Goal: Navigation & Orientation: Understand site structure

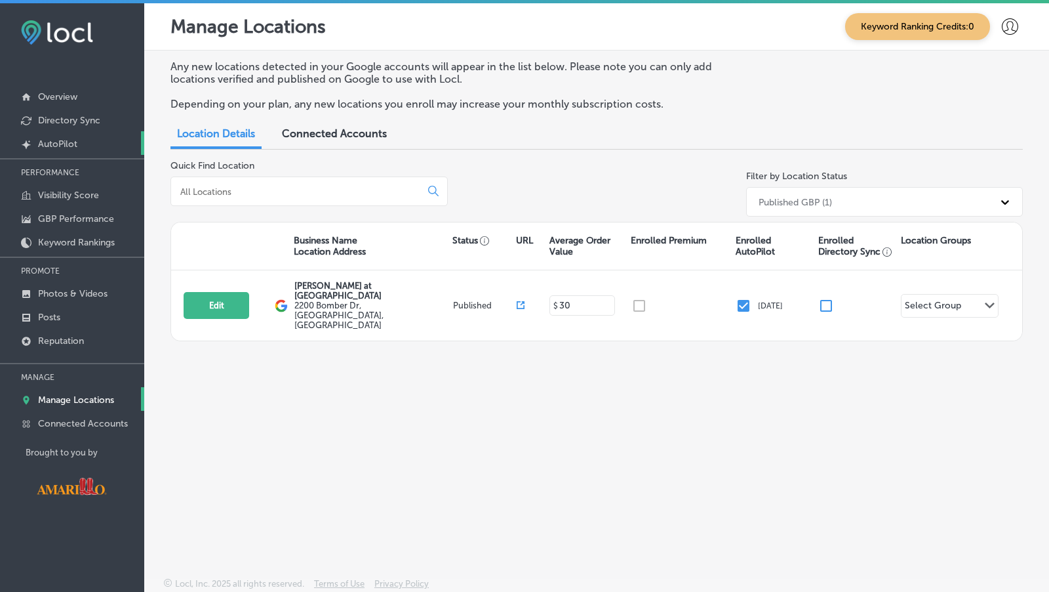
click at [71, 148] on p "AutoPilot" at bounding box center [57, 143] width 39 height 11
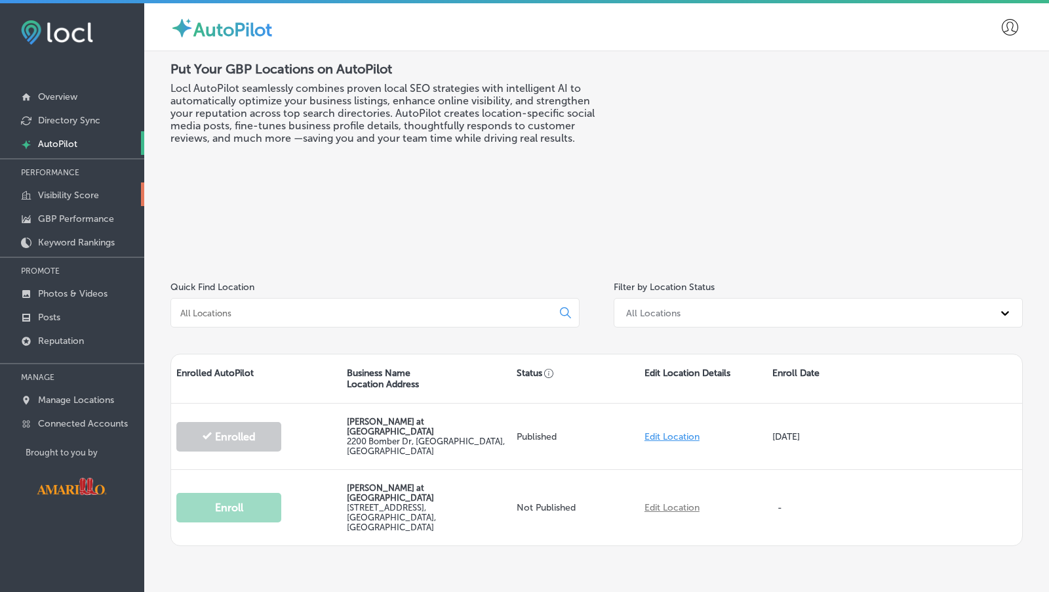
click at [94, 200] on p "Visibility Score" at bounding box center [68, 195] width 61 height 11
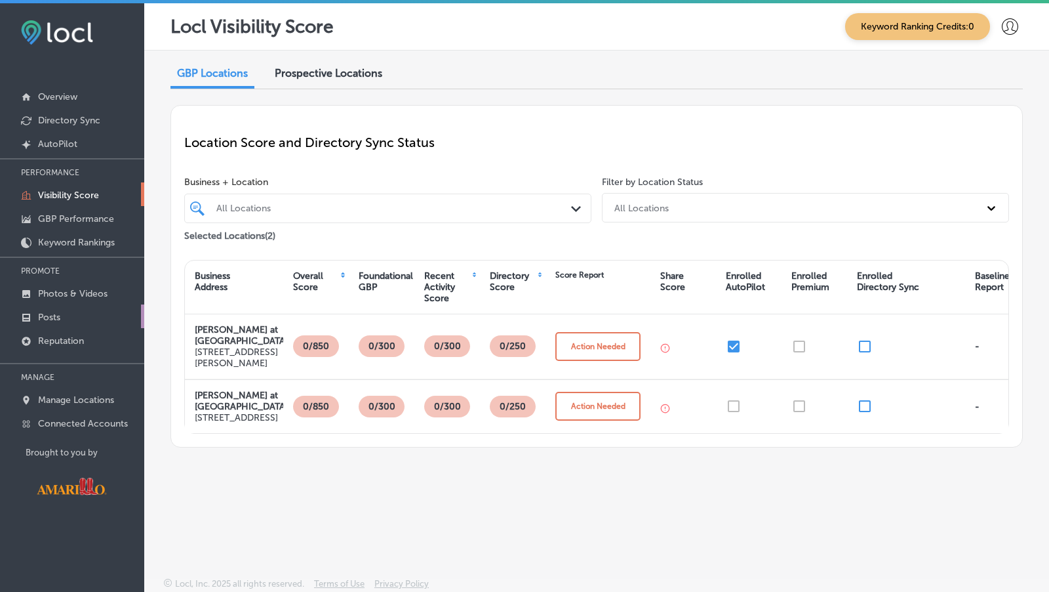
click at [60, 321] on p "Posts" at bounding box center [49, 316] width 22 height 11
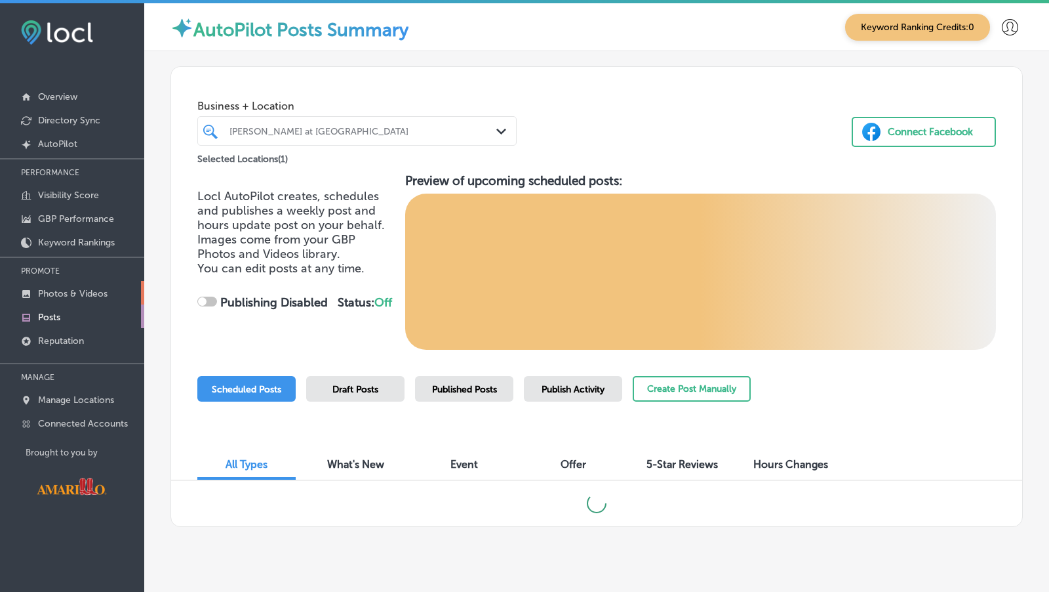
click at [106, 285] on link "Photos & Videos" at bounding box center [72, 293] width 144 height 24
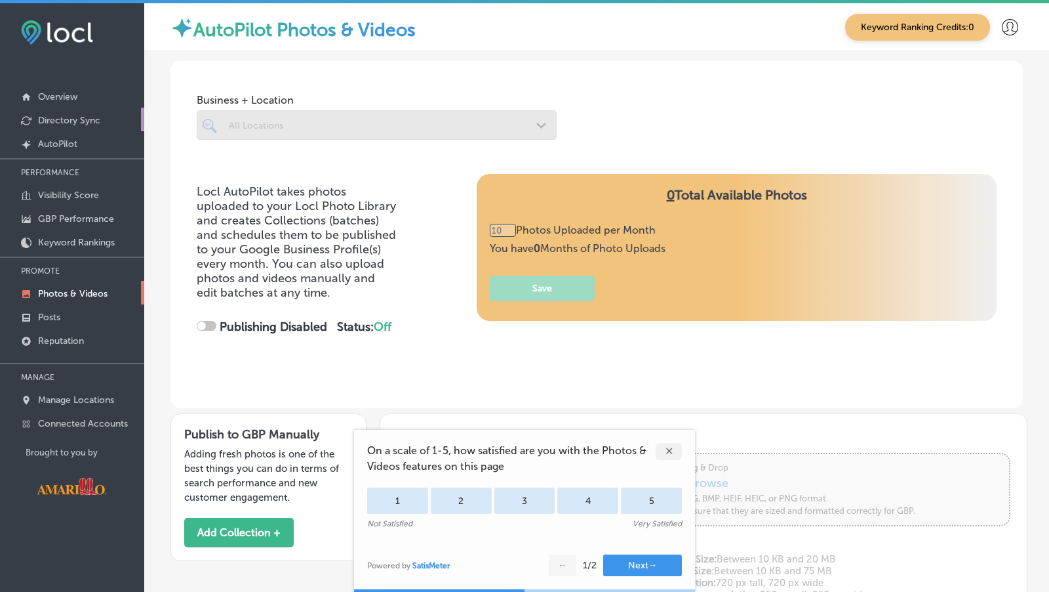
click at [101, 117] on link "Directory Sync" at bounding box center [72, 120] width 144 height 24
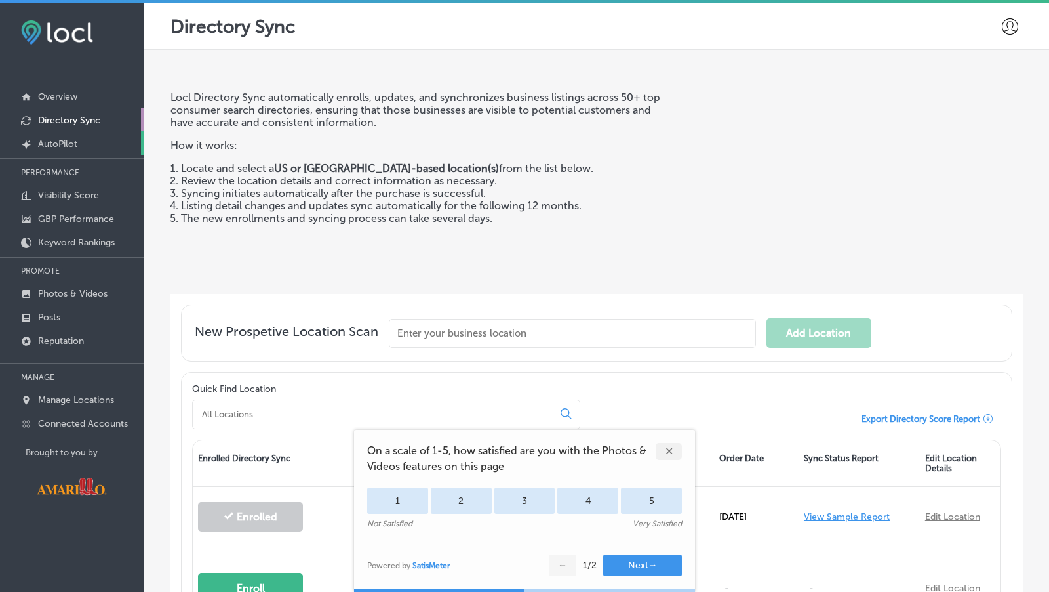
click at [73, 141] on p "AutoPilot" at bounding box center [57, 143] width 39 height 11
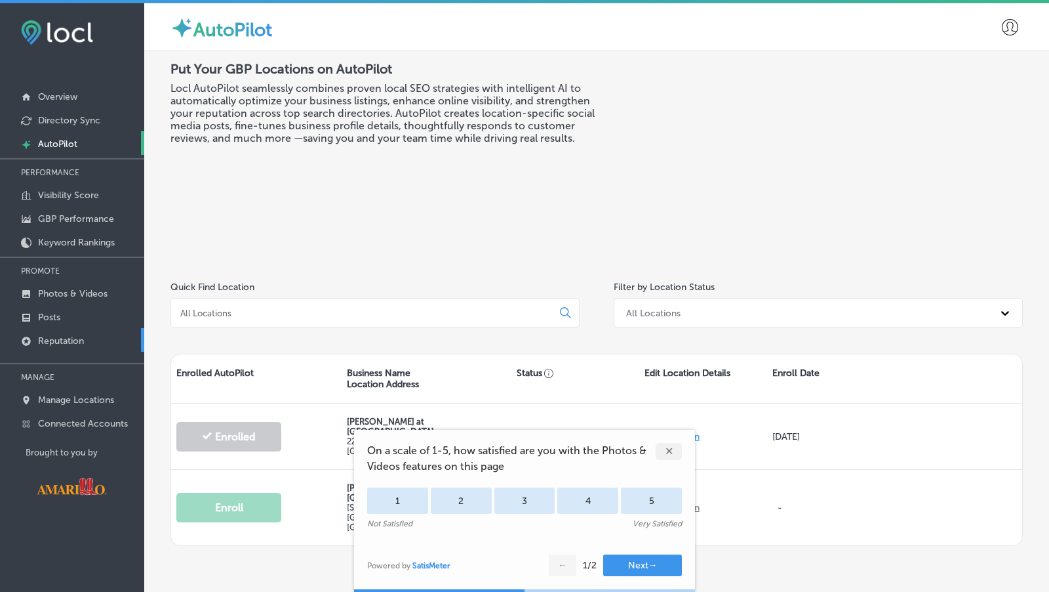
click at [79, 338] on p "Reputation" at bounding box center [61, 340] width 46 height 11
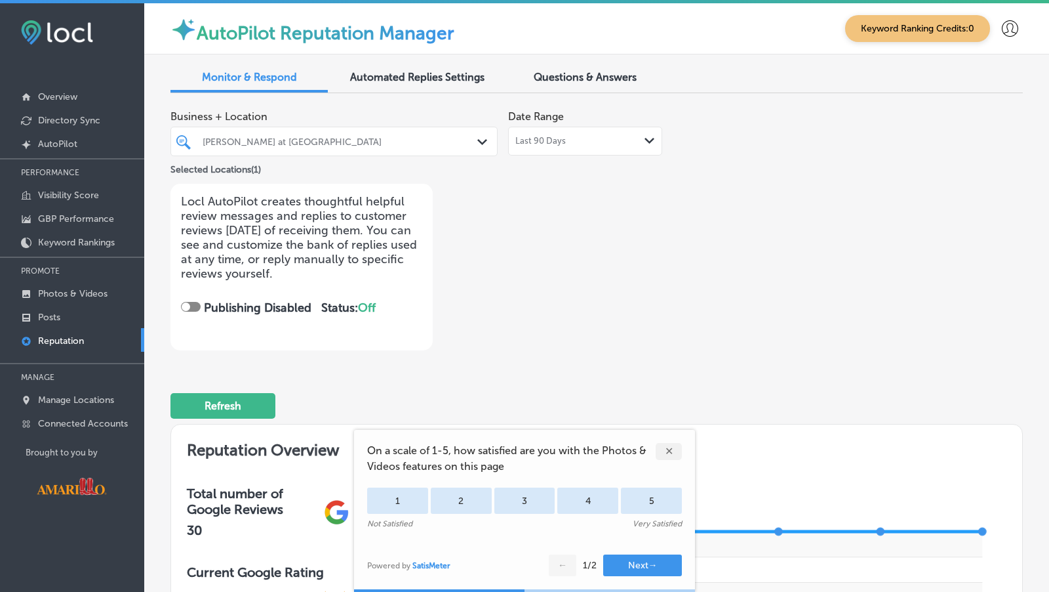
click at [669, 447] on div "✕" at bounding box center [669, 451] width 26 height 17
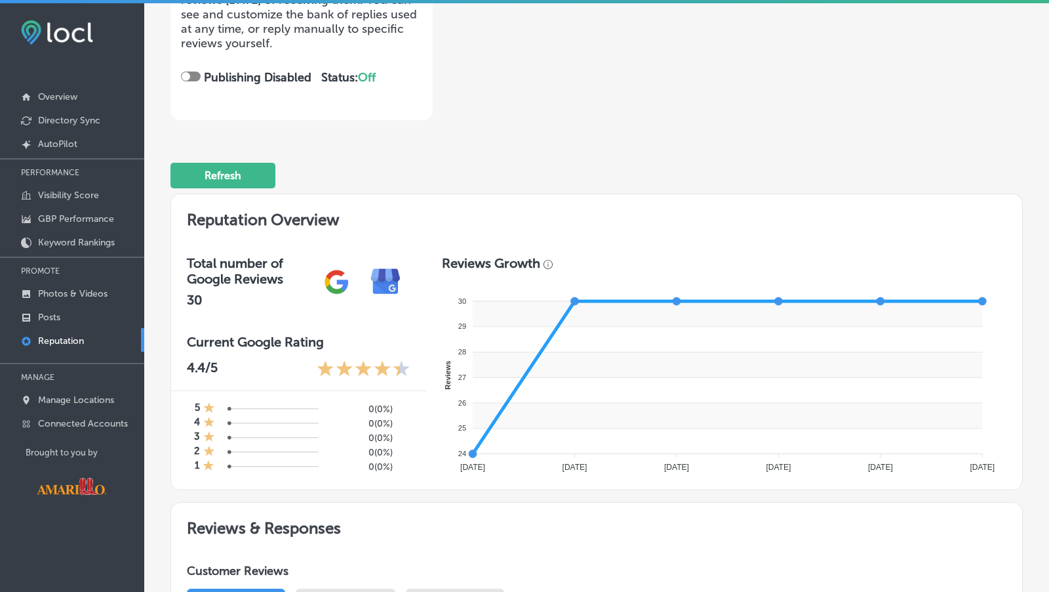
scroll to position [235, 0]
